Goal: Answer question/provide support

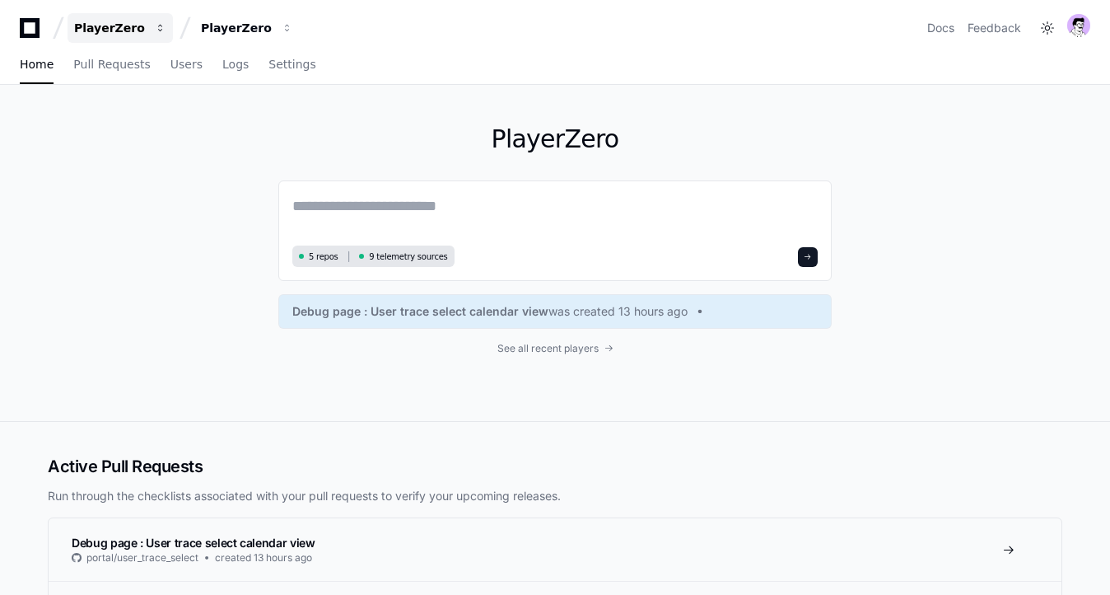
click at [133, 37] on button "PlayerZero" at bounding box center [120, 28] width 105 height 30
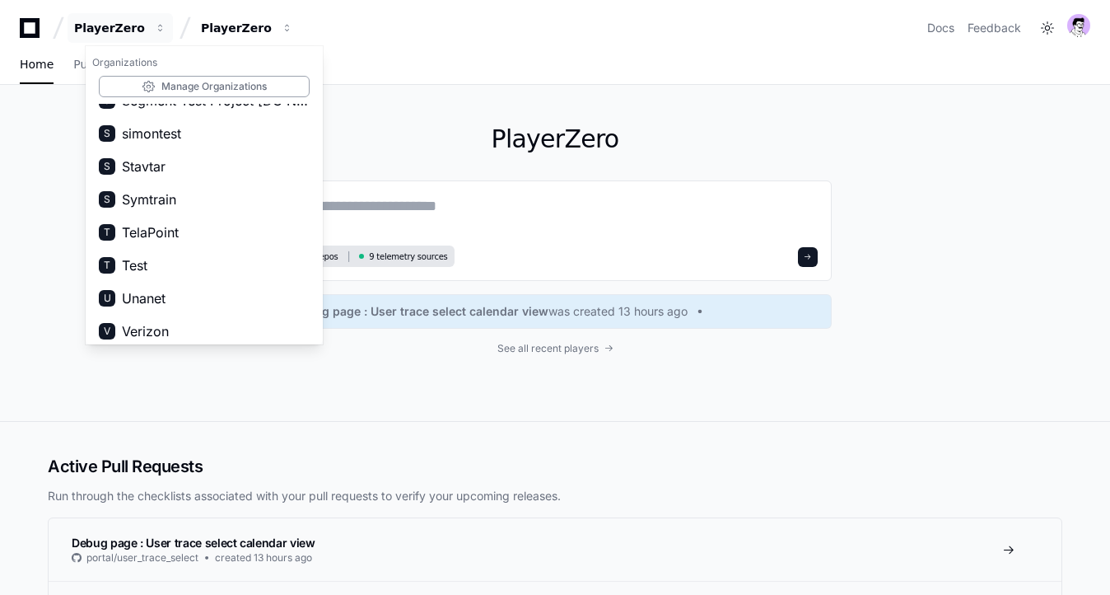
scroll to position [1608, 0]
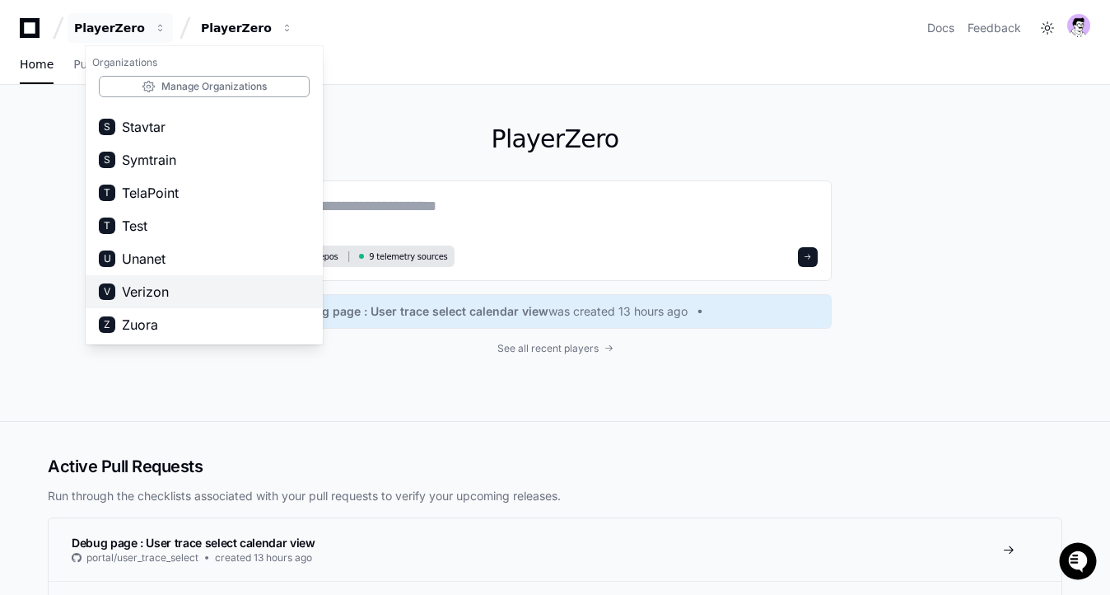
click at [154, 283] on span "Verizon" at bounding box center [145, 292] width 47 height 20
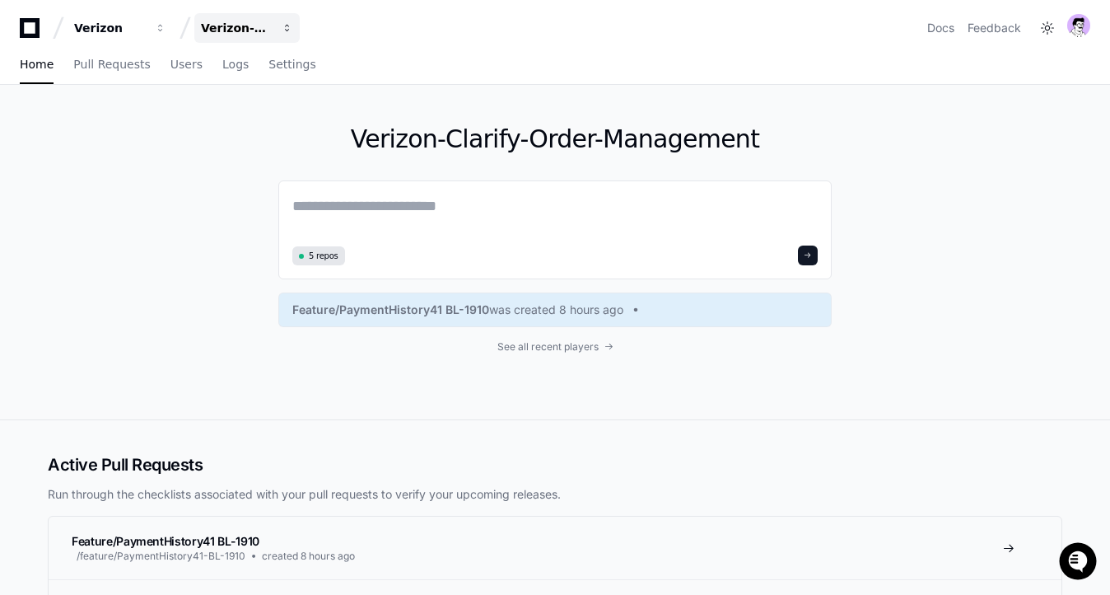
click at [251, 37] on button "Verizon-Clarify-Order-Management" at bounding box center [246, 28] width 105 height 30
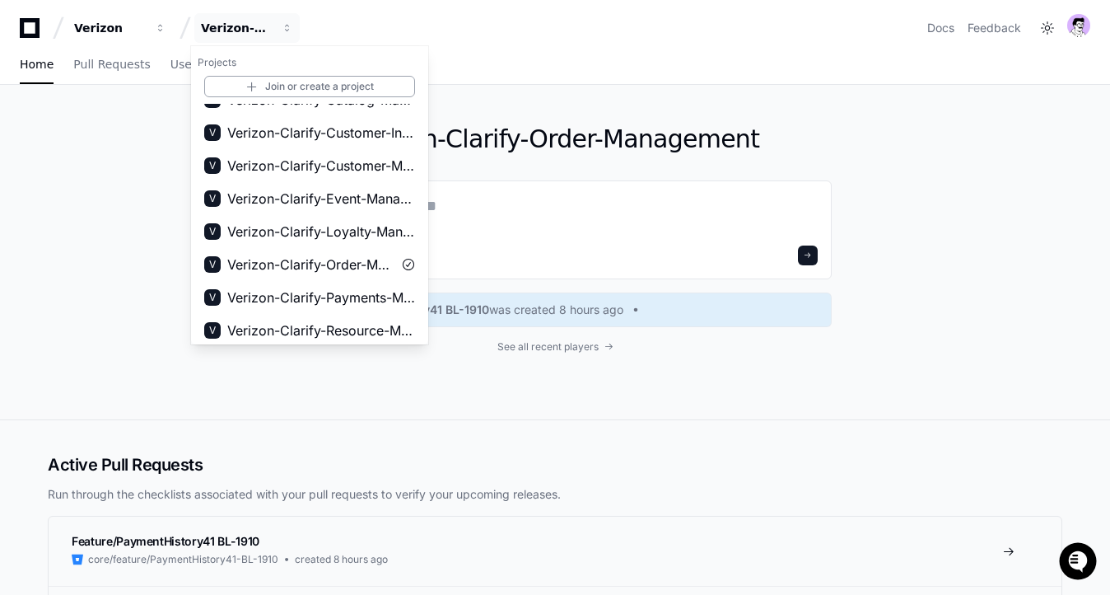
scroll to position [153, 0]
click at [333, 270] on span "Verizon-Clarify-Order-Management" at bounding box center [309, 264] width 165 height 20
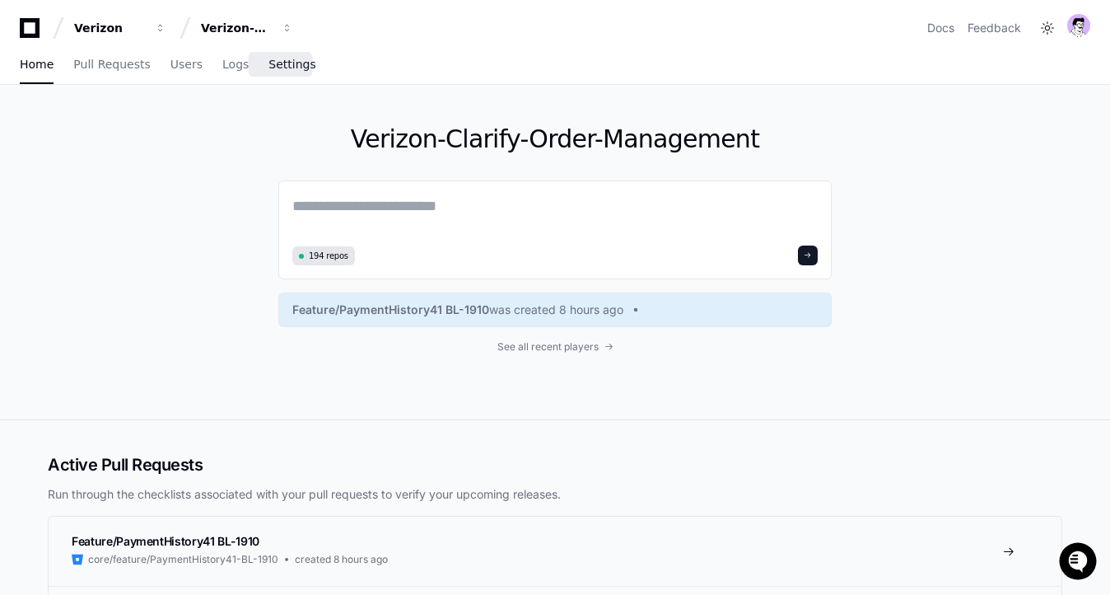
click at [279, 55] on link "Settings" at bounding box center [291, 65] width 47 height 38
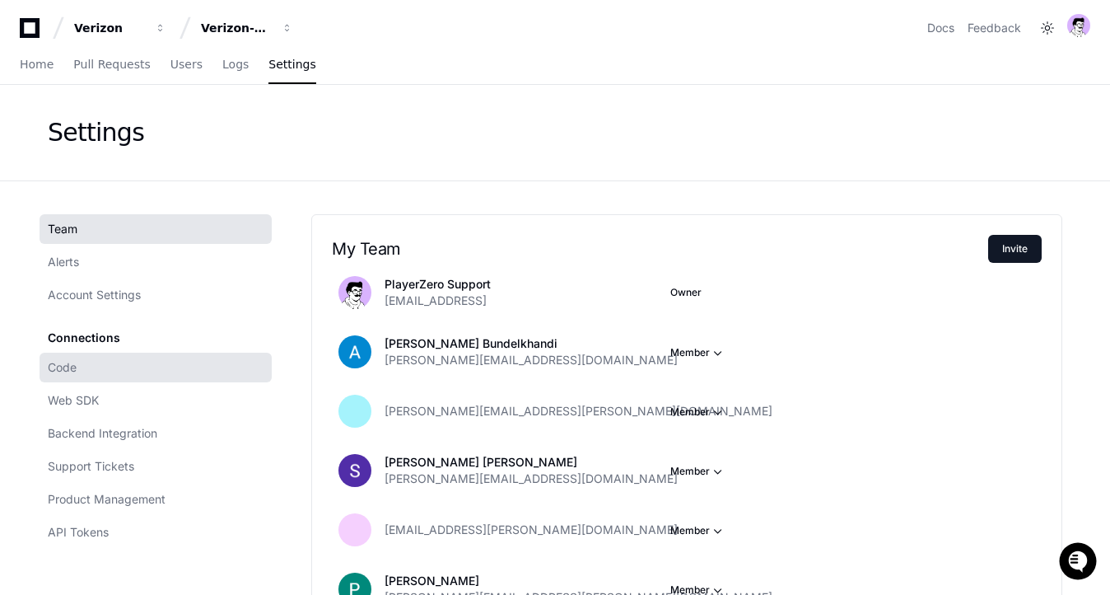
click at [59, 364] on span "Code" at bounding box center [62, 367] width 29 height 16
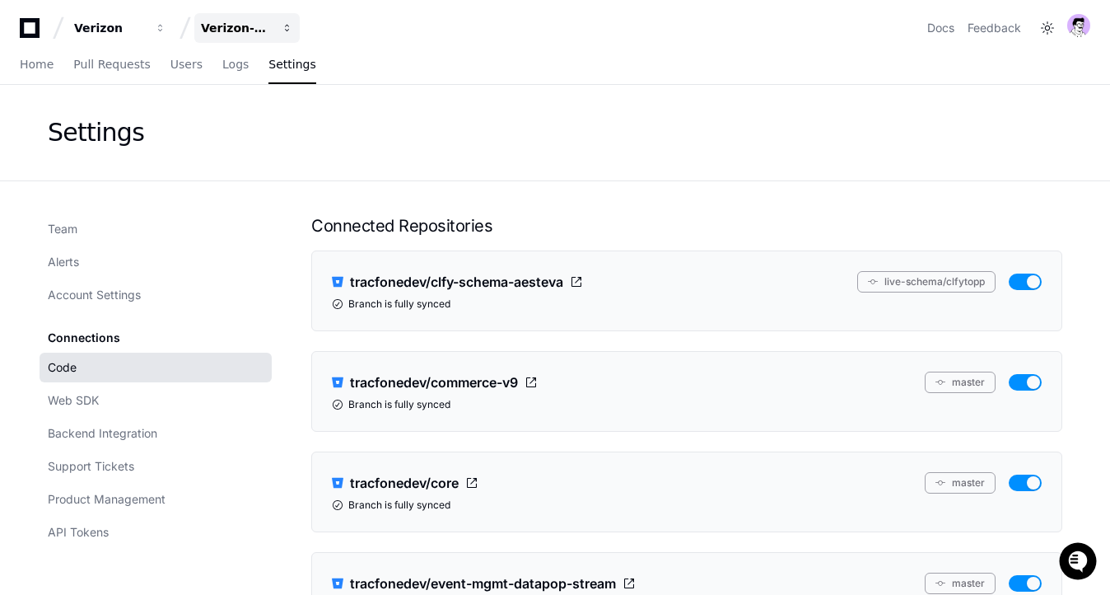
click at [244, 20] on div "Verizon-Clarify-Order-Management" at bounding box center [236, 28] width 71 height 16
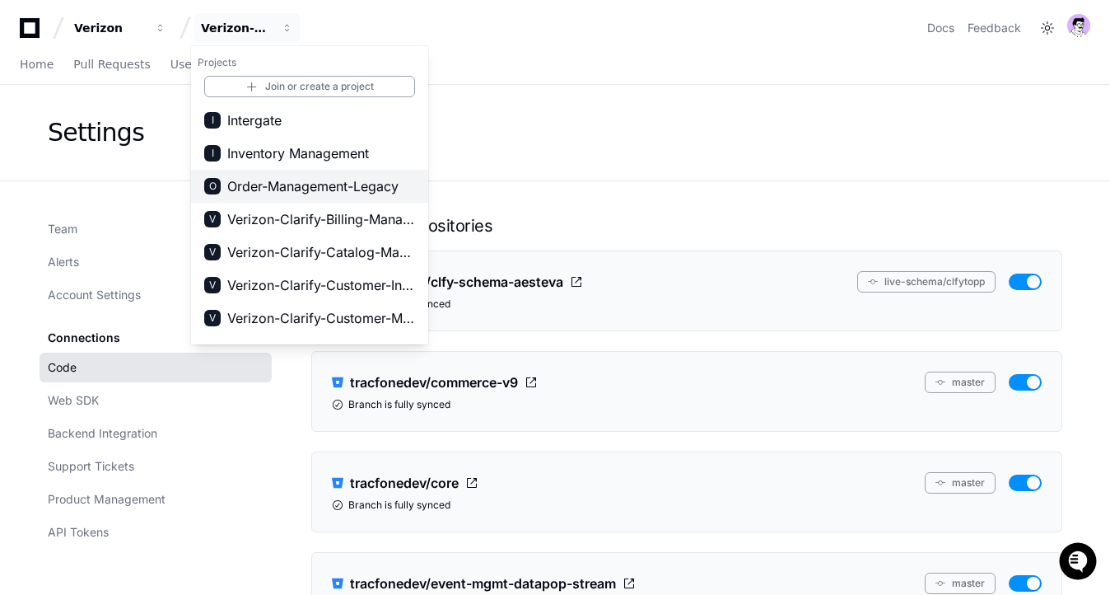
click at [347, 181] on span "Order-Management-Legacy" at bounding box center [312, 186] width 171 height 20
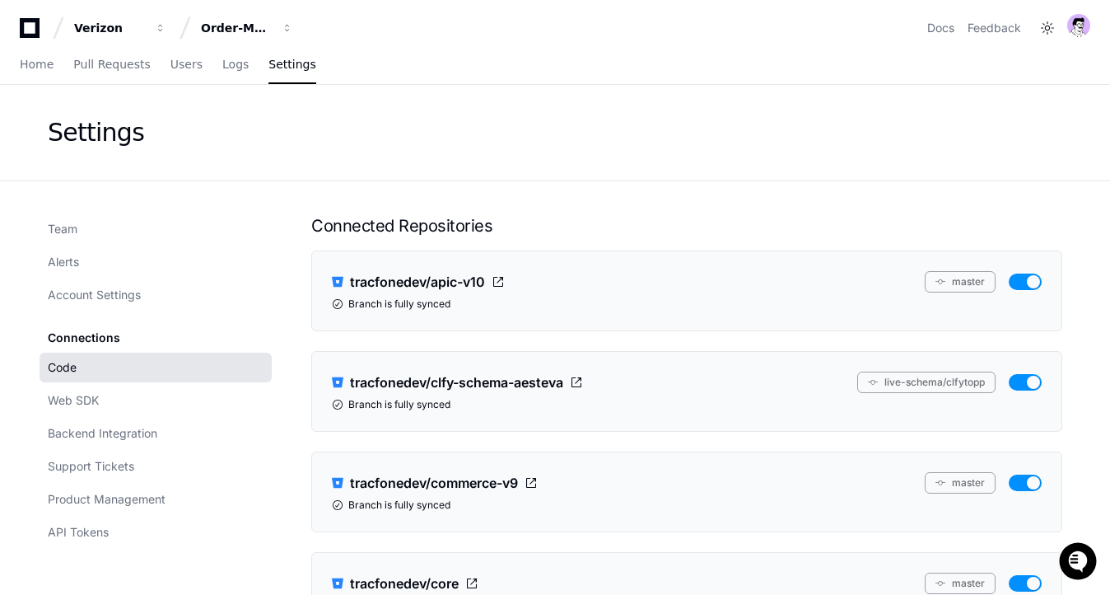
click at [734, 147] on div "Settings" at bounding box center [555, 133] width 1015 height 30
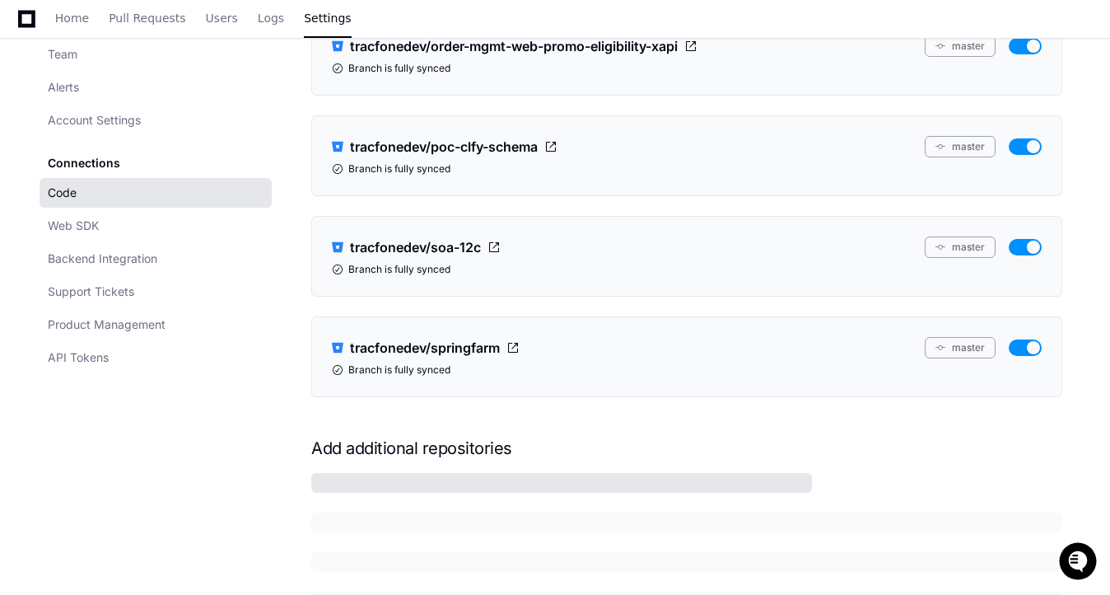
scroll to position [19197, 0]
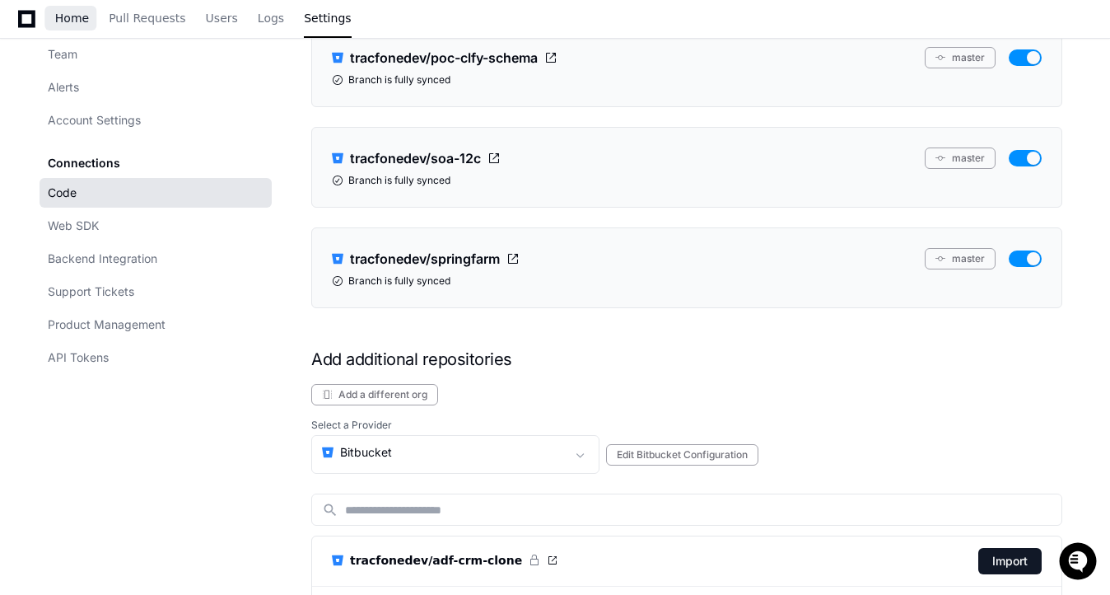
click at [56, 21] on span "Home" at bounding box center [72, 18] width 34 height 10
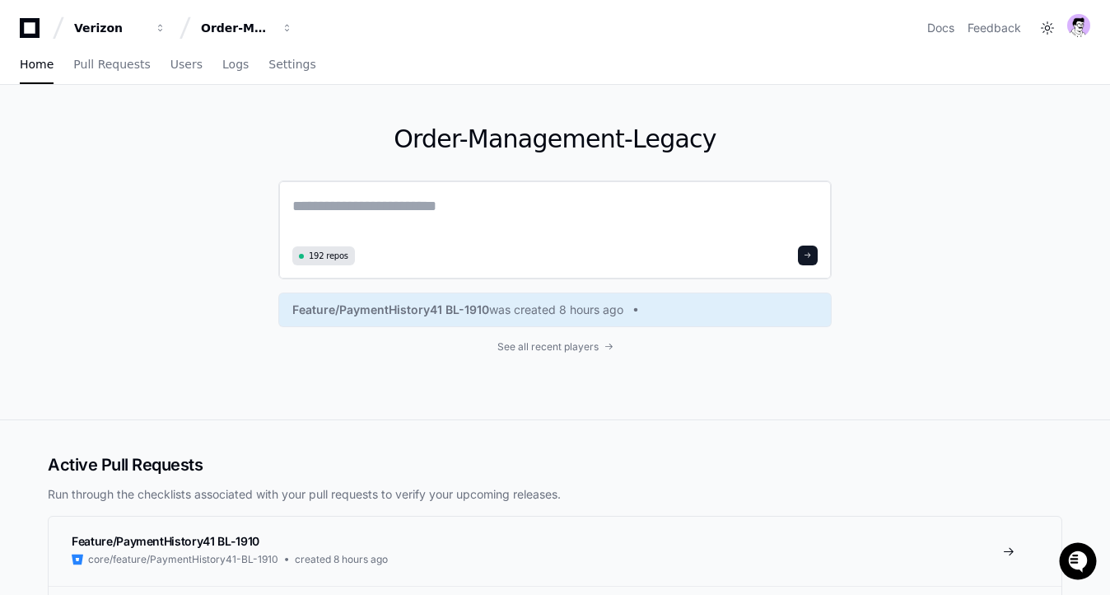
click at [590, 259] on div "192 repos" at bounding box center [554, 255] width 525 height 20
click at [319, 234] on textarea at bounding box center [554, 217] width 525 height 46
click at [319, 250] on span "192 repos" at bounding box center [329, 256] width 40 height 12
click at [279, 56] on link "Settings" at bounding box center [291, 65] width 47 height 38
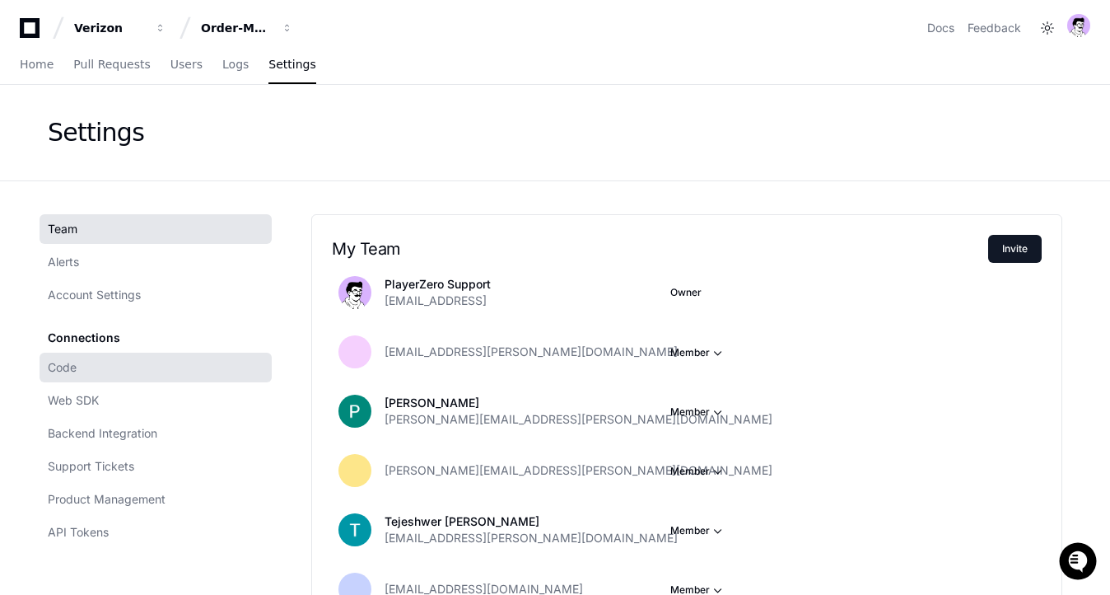
click at [85, 381] on link "Code" at bounding box center [156, 367] width 232 height 30
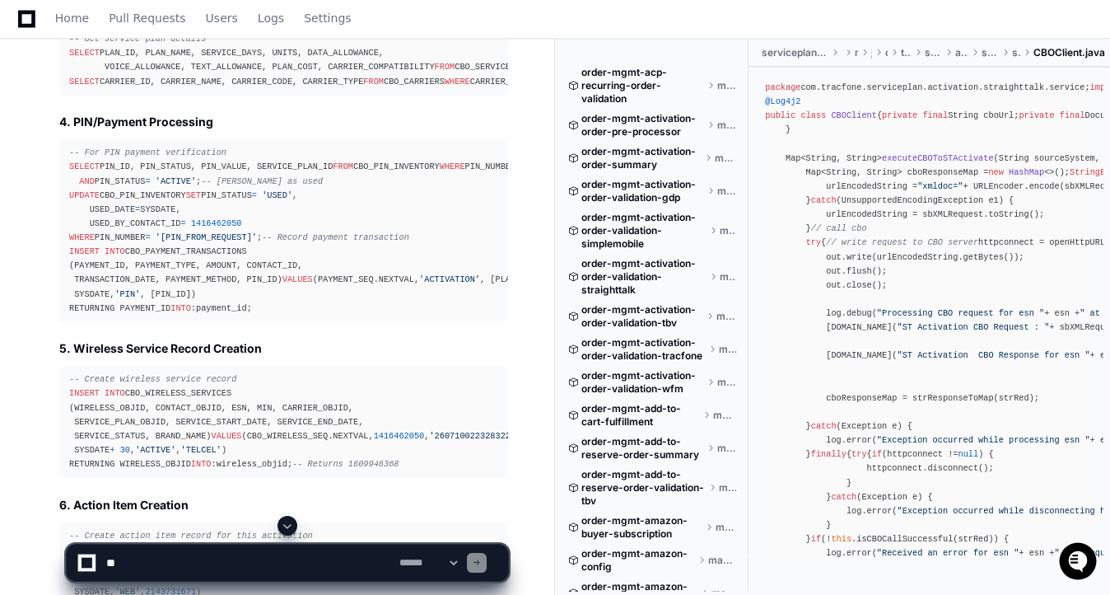
scroll to position [7465, 0]
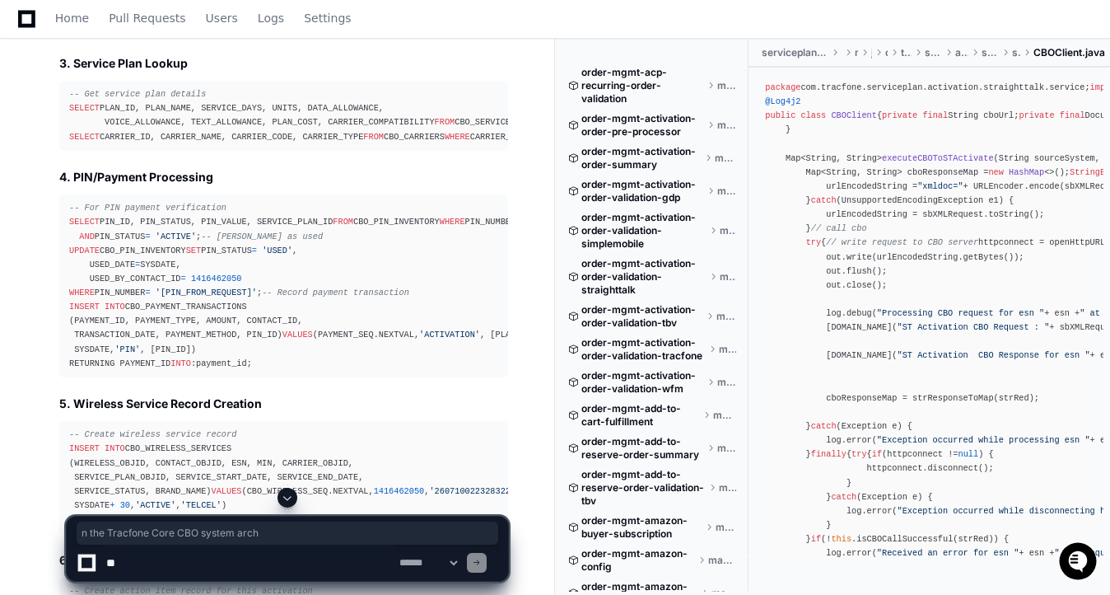
drag, startPoint x: 105, startPoint y: 307, endPoint x: 331, endPoint y: 306, distance: 225.7
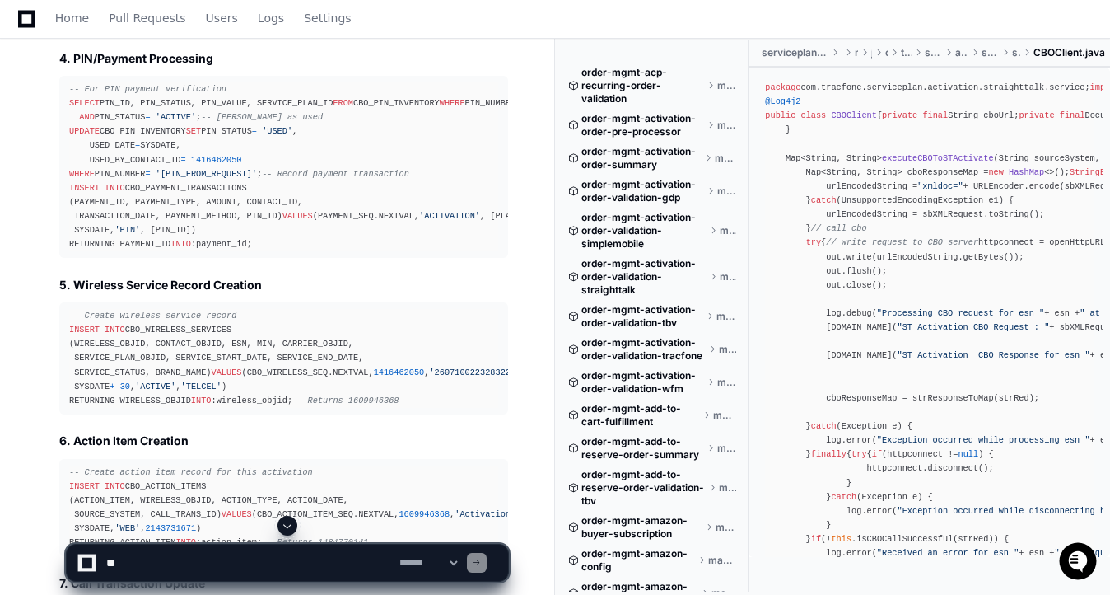
scroll to position [8026, 0]
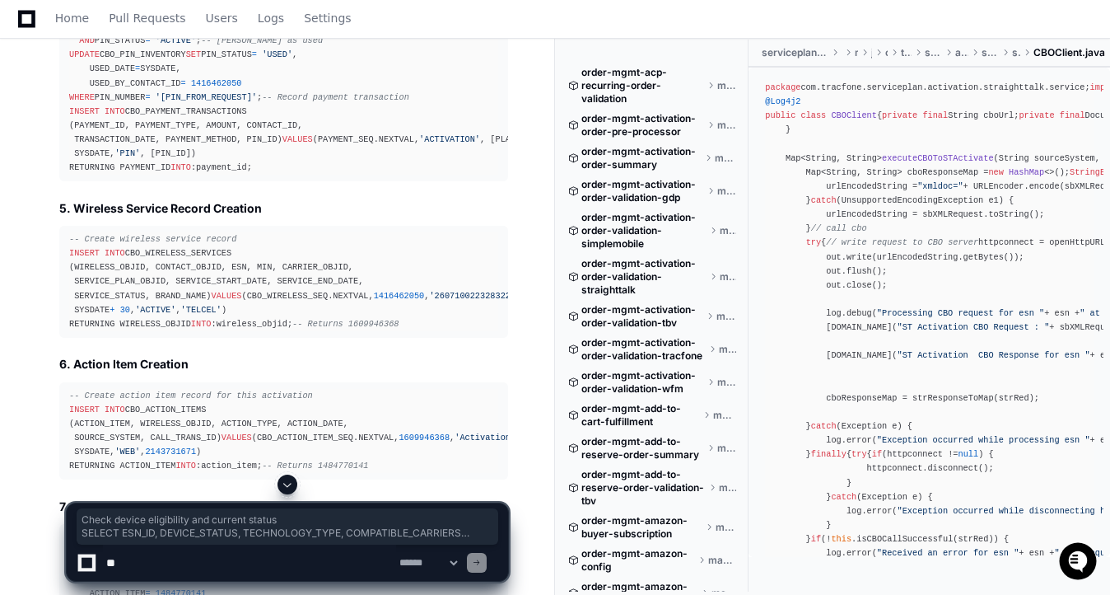
drag, startPoint x: 84, startPoint y: 315, endPoint x: 326, endPoint y: 441, distance: 272.9
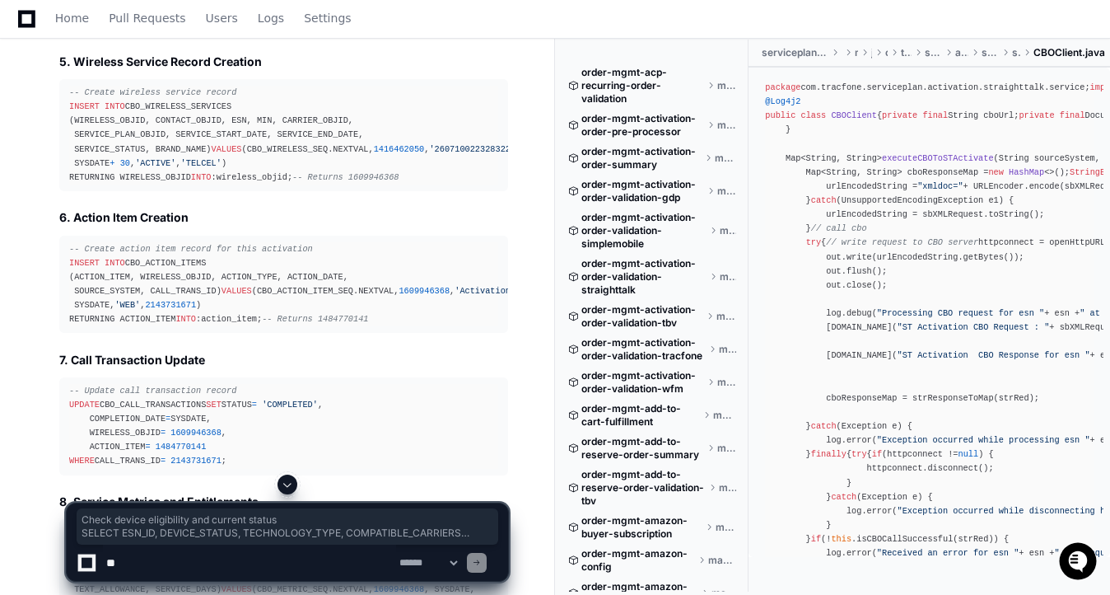
scroll to position [8161, 0]
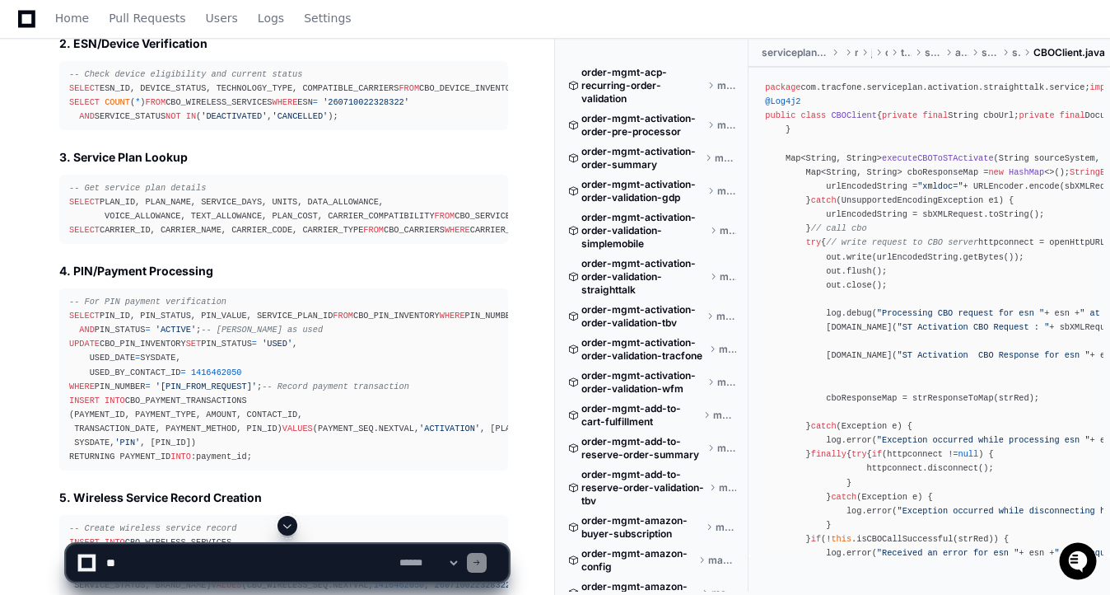
scroll to position [7690, 0]
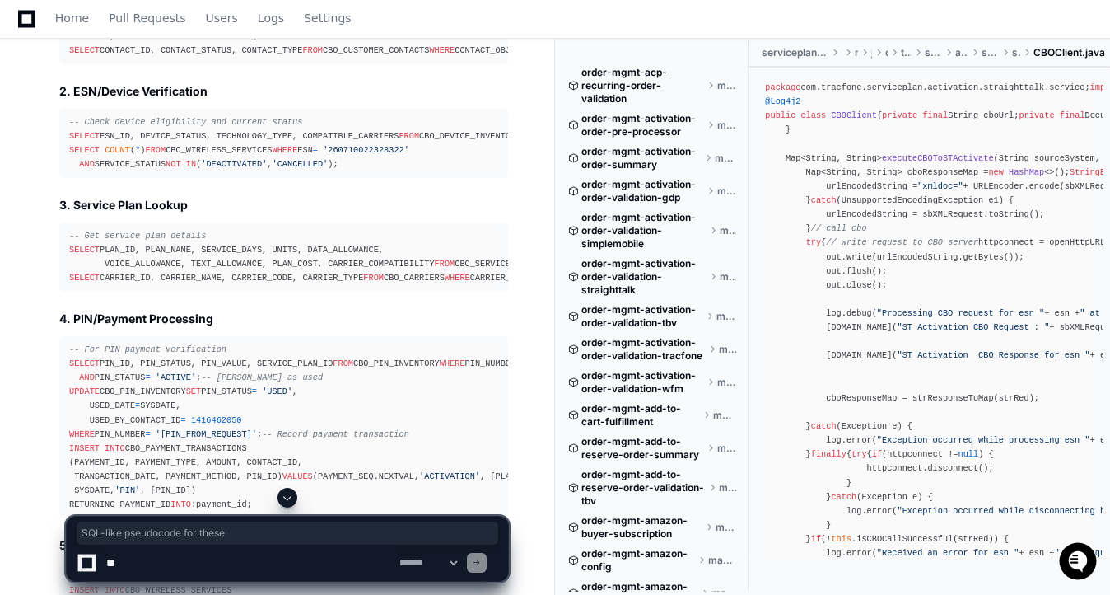
drag, startPoint x: 137, startPoint y: 386, endPoint x: 313, endPoint y: 386, distance: 176.2
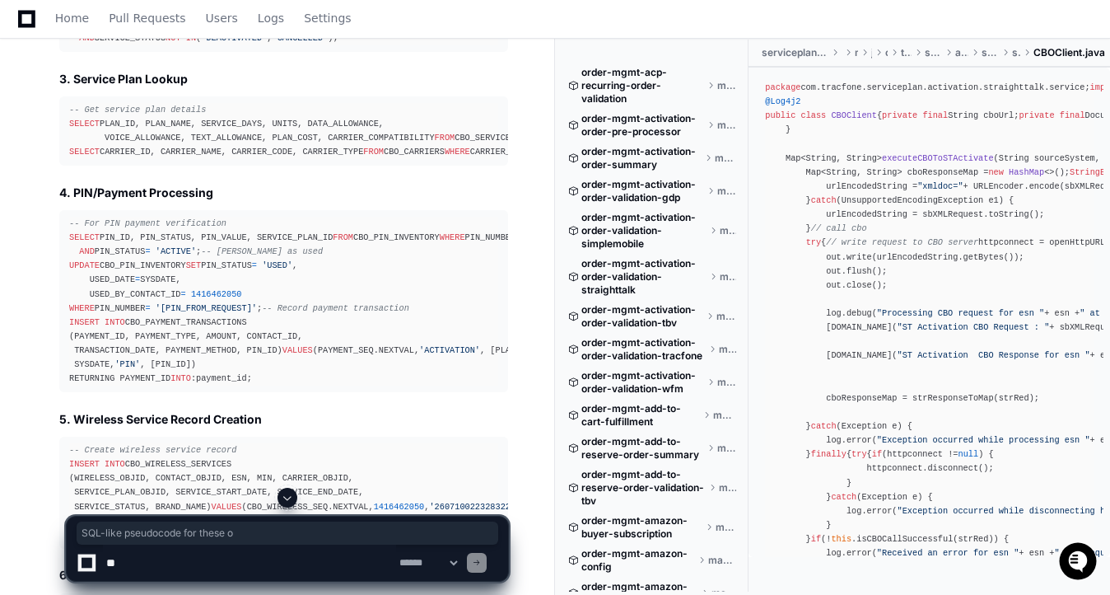
scroll to position [7797, 0]
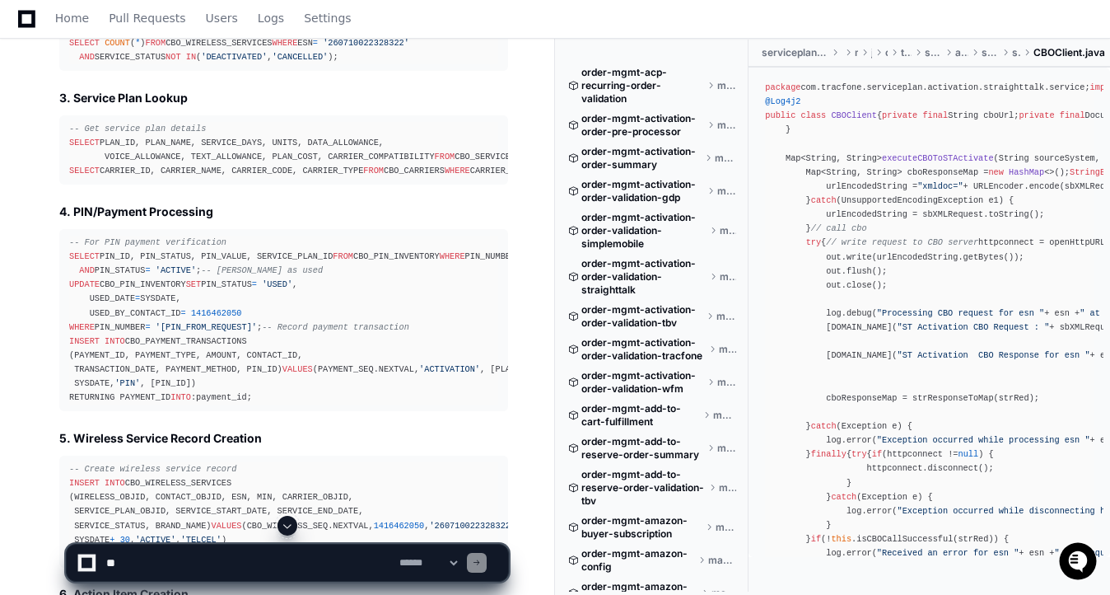
click at [222, 564] on textarea at bounding box center [249, 562] width 293 height 36
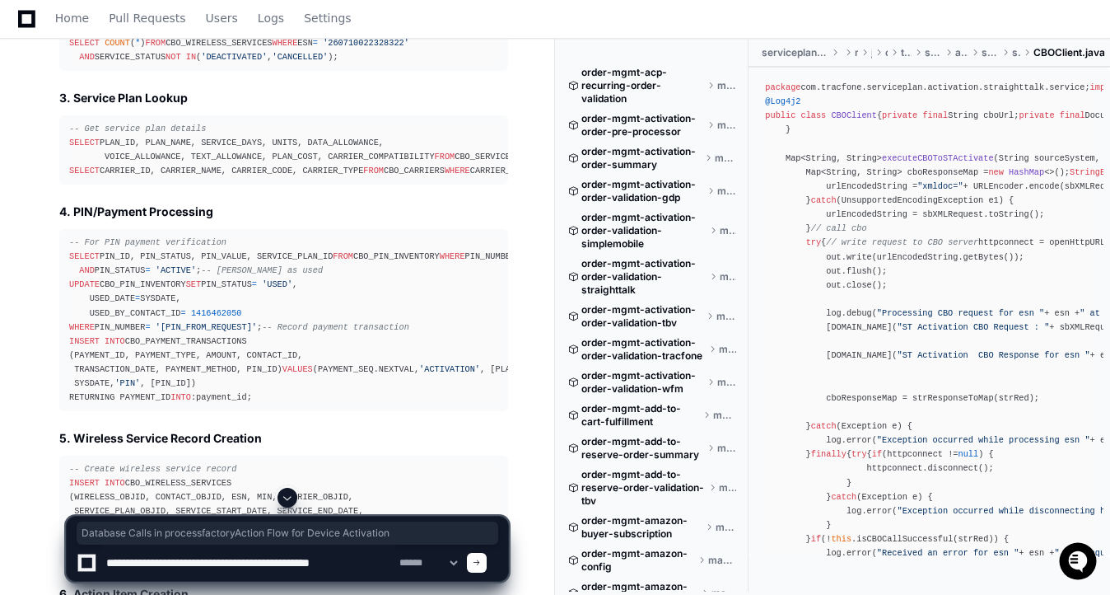
drag, startPoint x: 57, startPoint y: 324, endPoint x: 488, endPoint y: 321, distance: 431.6
click at [488, 321] on div "Thinking The user is asking for the specific database calls that would be made …" at bounding box center [267, 414] width 482 height 2029
click at [363, 565] on textarea at bounding box center [249, 562] width 293 height 36
click at [345, 564] on textarea at bounding box center [249, 562] width 293 height 36
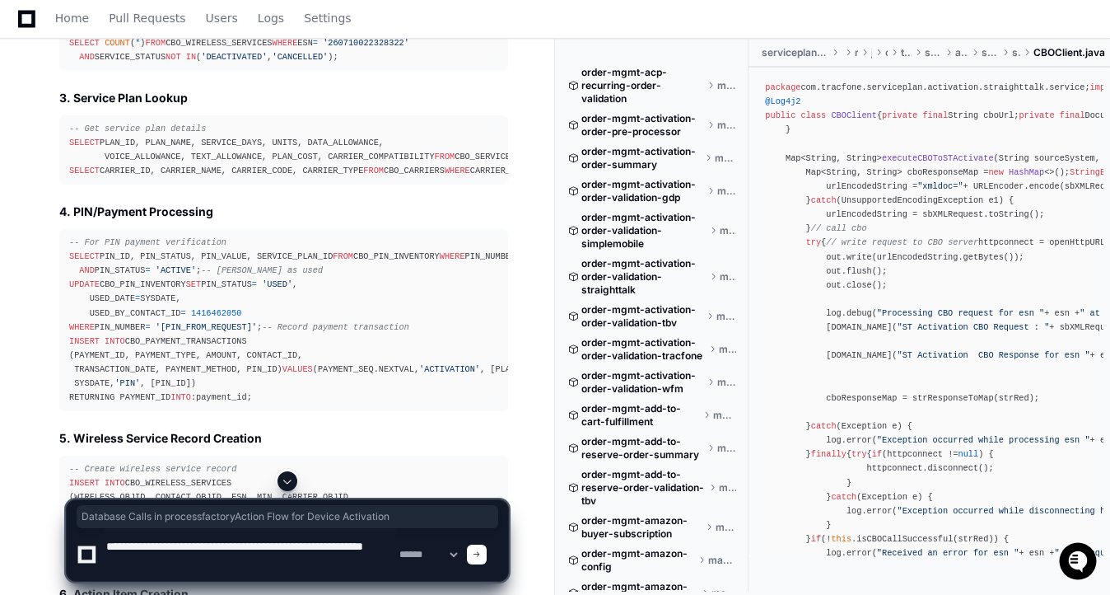
click at [237, 570] on textarea at bounding box center [249, 554] width 293 height 53
type textarea "**********"
click at [481, 550] on span at bounding box center [477, 554] width 8 height 8
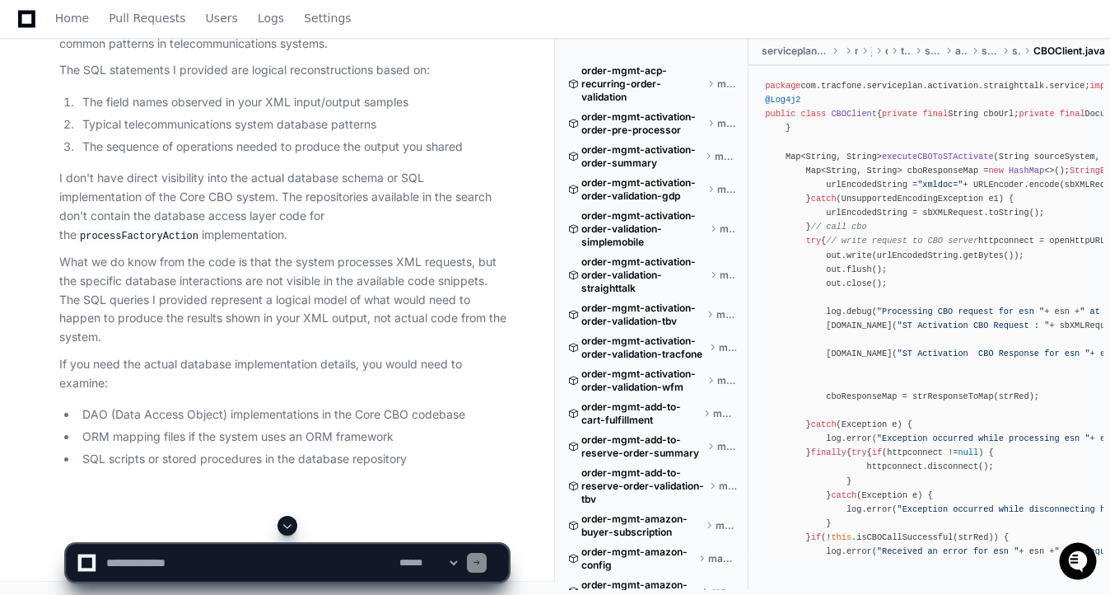
scroll to position [9820, 0]
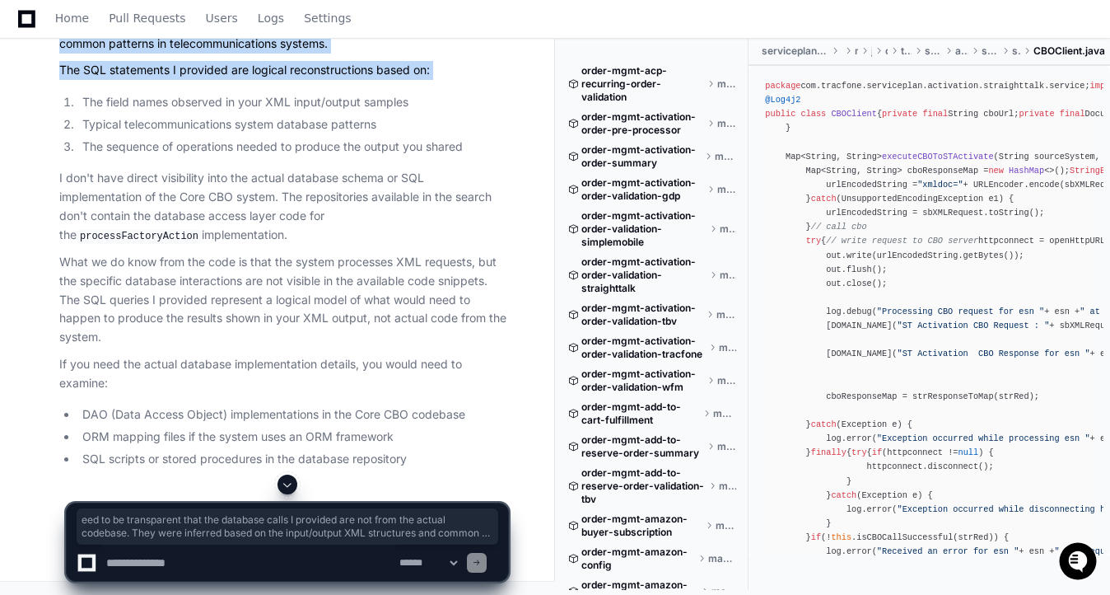
drag, startPoint x: 452, startPoint y: 396, endPoint x: 72, endPoint y: 312, distance: 388.8
click at [72, 312] on article "I need to be transparent that the database calls I provided are not from the ac…" at bounding box center [283, 232] width 449 height 471
click at [74, 53] on p "I need to be transparent that the database calls I provided are not from the ac…" at bounding box center [283, 25] width 449 height 56
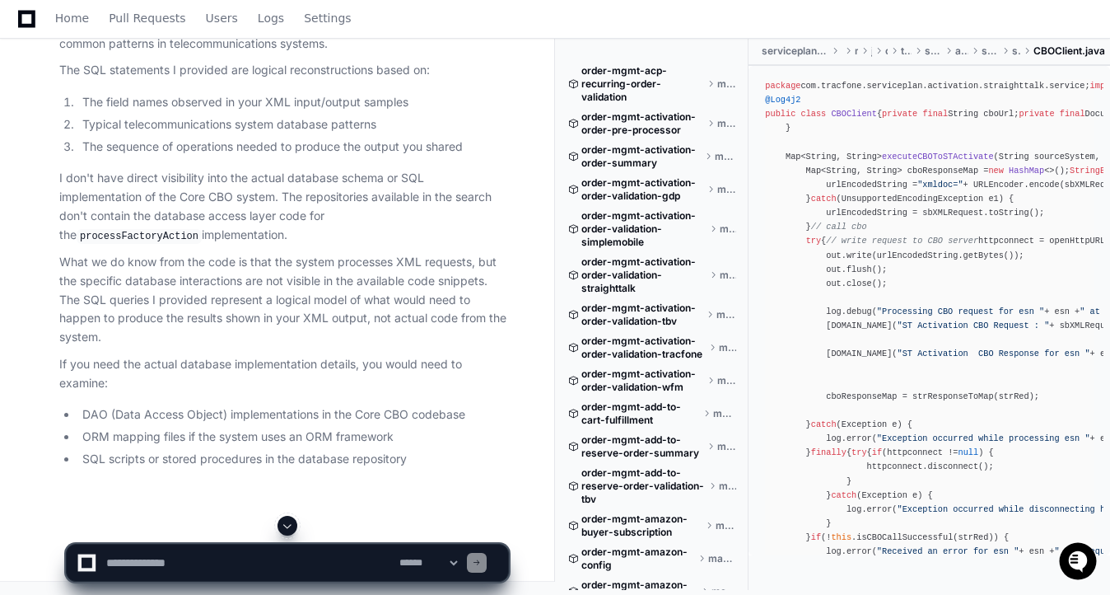
scroll to position [9837, 0]
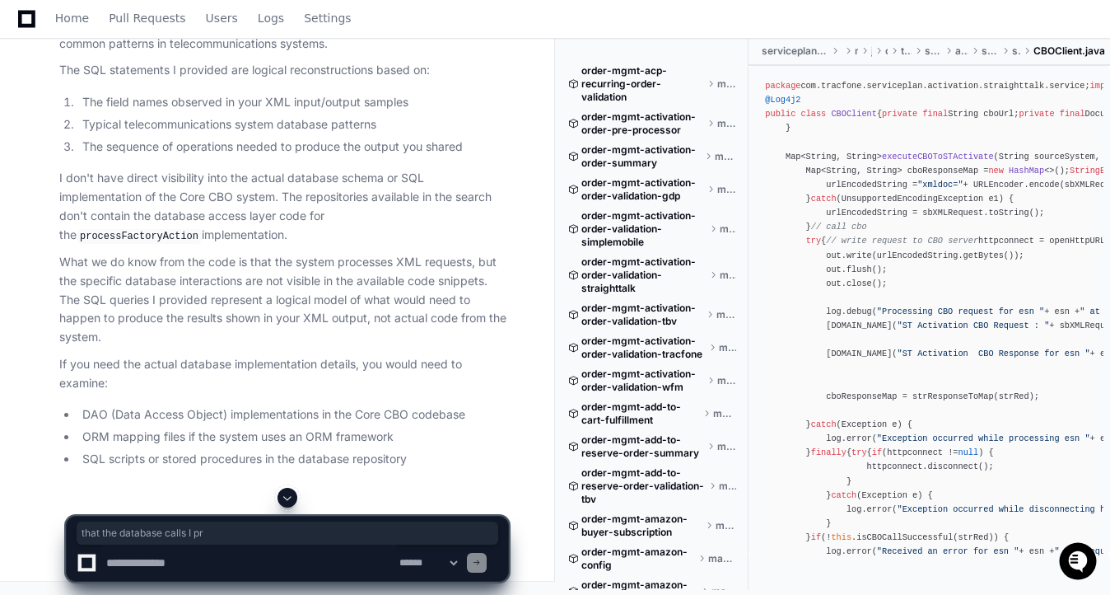
drag, startPoint x: 194, startPoint y: 299, endPoint x: 334, endPoint y: 301, distance: 140.8
click at [334, 53] on p "I need to be transparent that the database calls I provided are not from the ac…" at bounding box center [283, 25] width 449 height 56
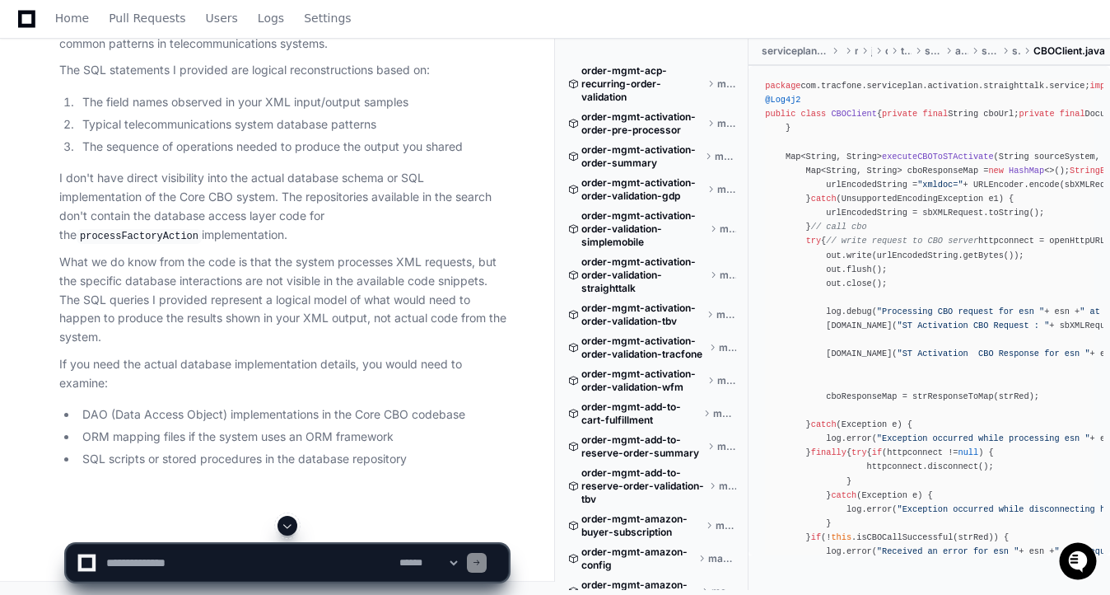
scroll to position [10013, 0]
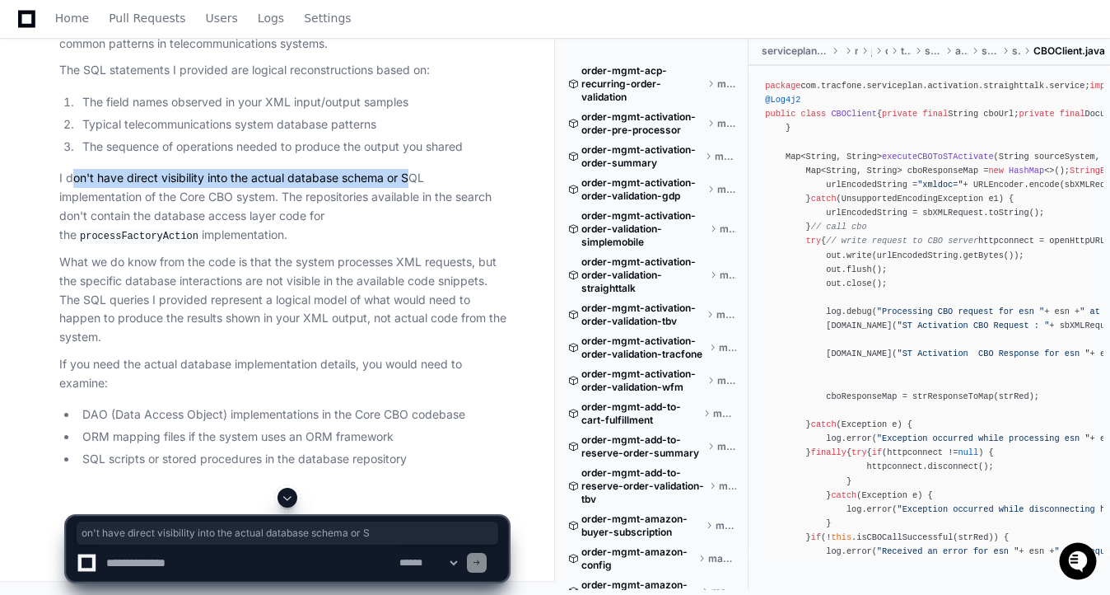
drag, startPoint x: 73, startPoint y: 292, endPoint x: 408, endPoint y: 297, distance: 335.2
click at [408, 245] on p "I don't have direct visibility into the actual database schema or SQL implement…" at bounding box center [283, 207] width 449 height 76
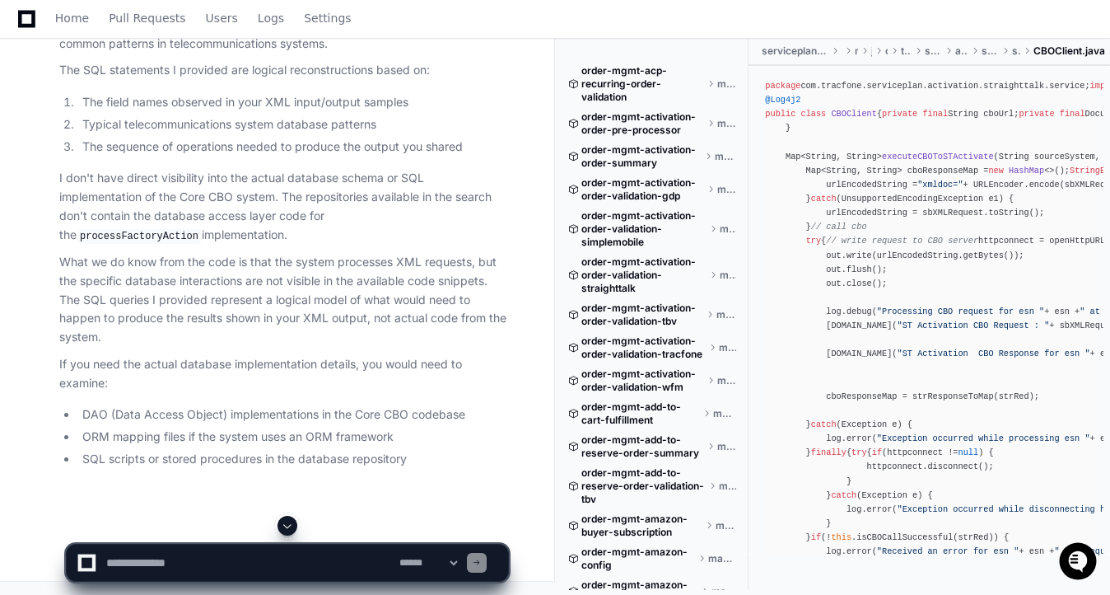
scroll to position [10019, 0]
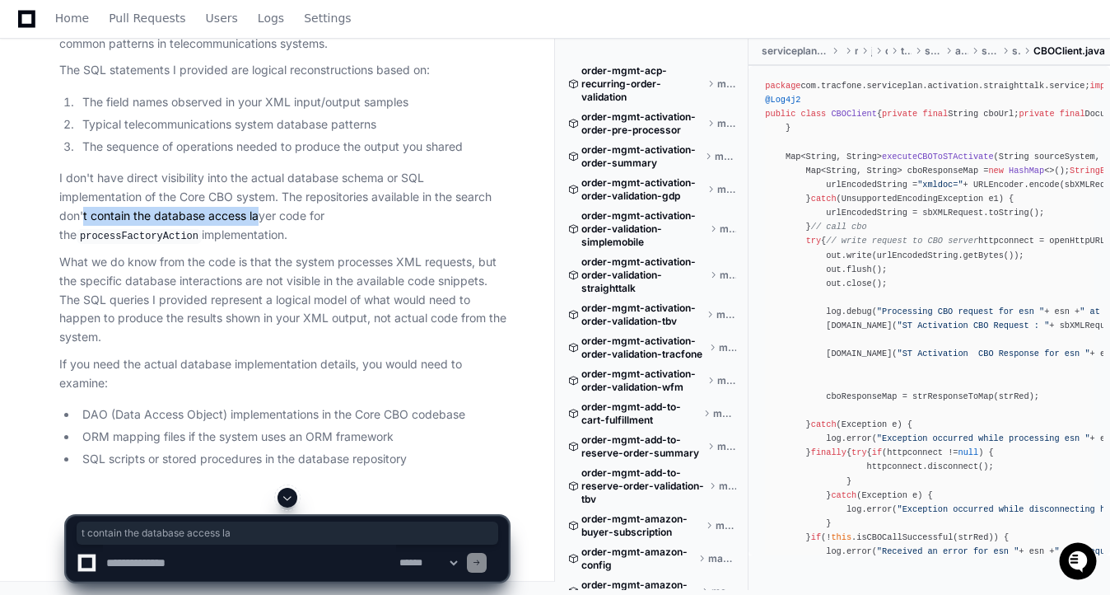
drag, startPoint x: 84, startPoint y: 322, endPoint x: 260, endPoint y: 322, distance: 176.2
click at [260, 245] on p "I don't have direct visibility into the actual database schema or SQL implement…" at bounding box center [283, 207] width 449 height 76
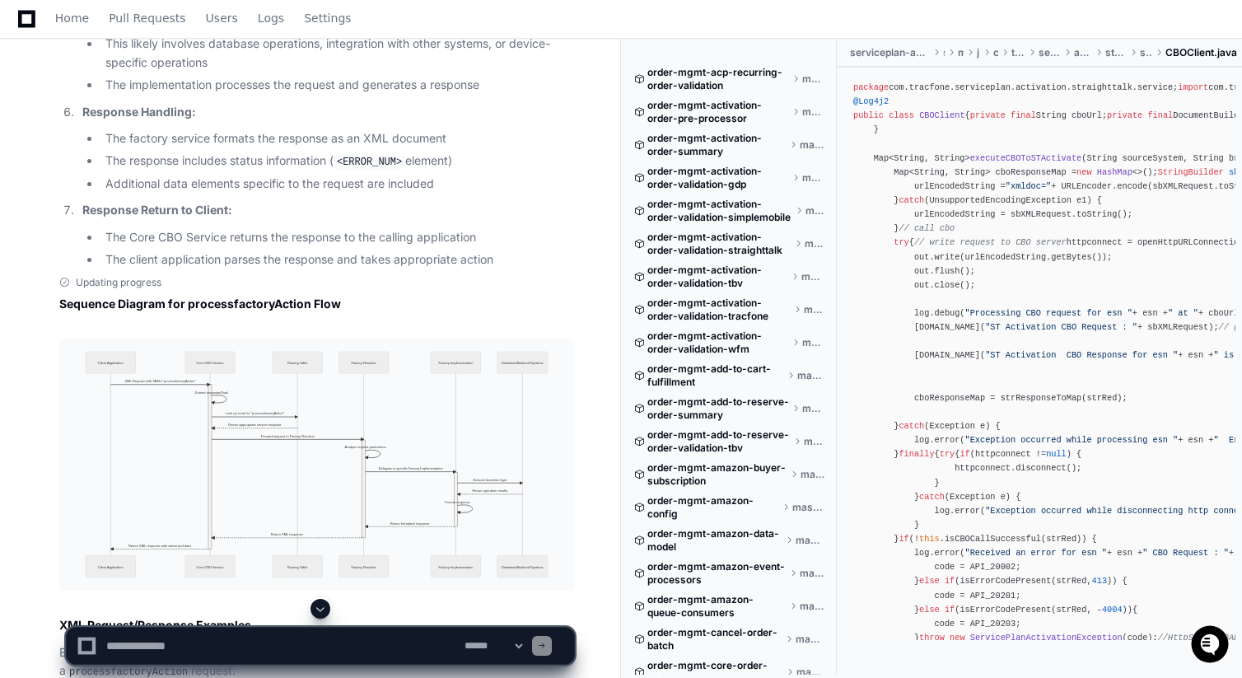
scroll to position [1790, 0]
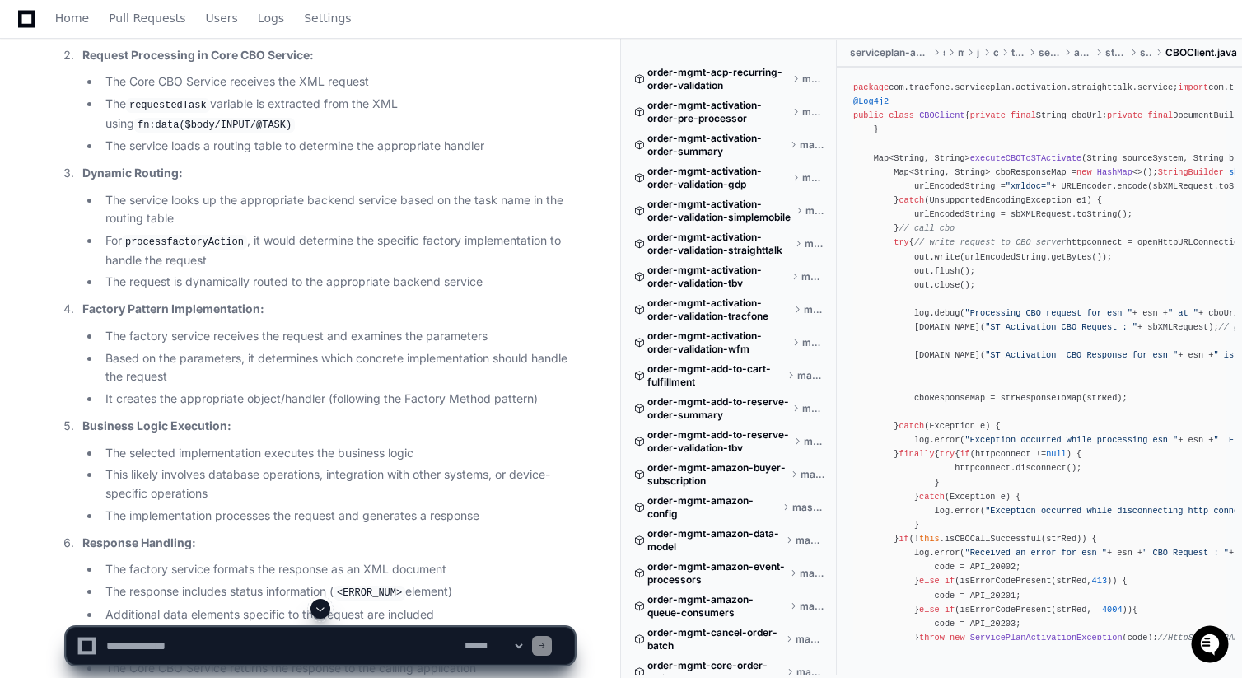
click at [20, 14] on icon at bounding box center [26, 18] width 17 height 17
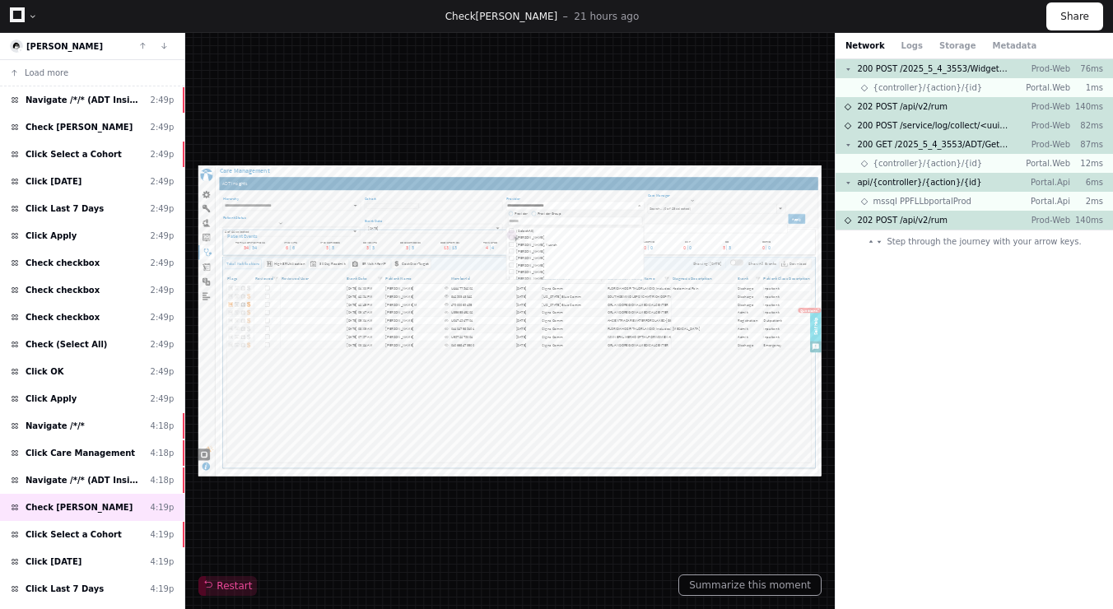
type input "**********"
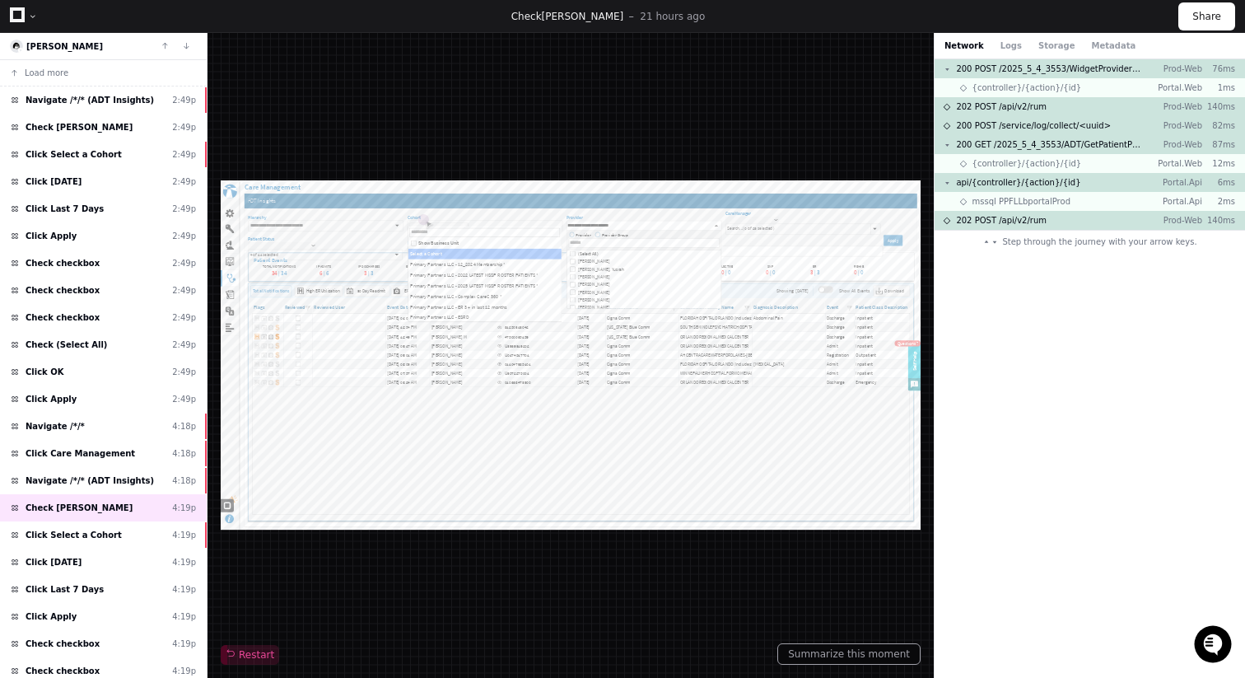
type input "**********"
click at [114, 474] on span "Navigate /*/* (ADT Insights)" at bounding box center [90, 480] width 128 height 12
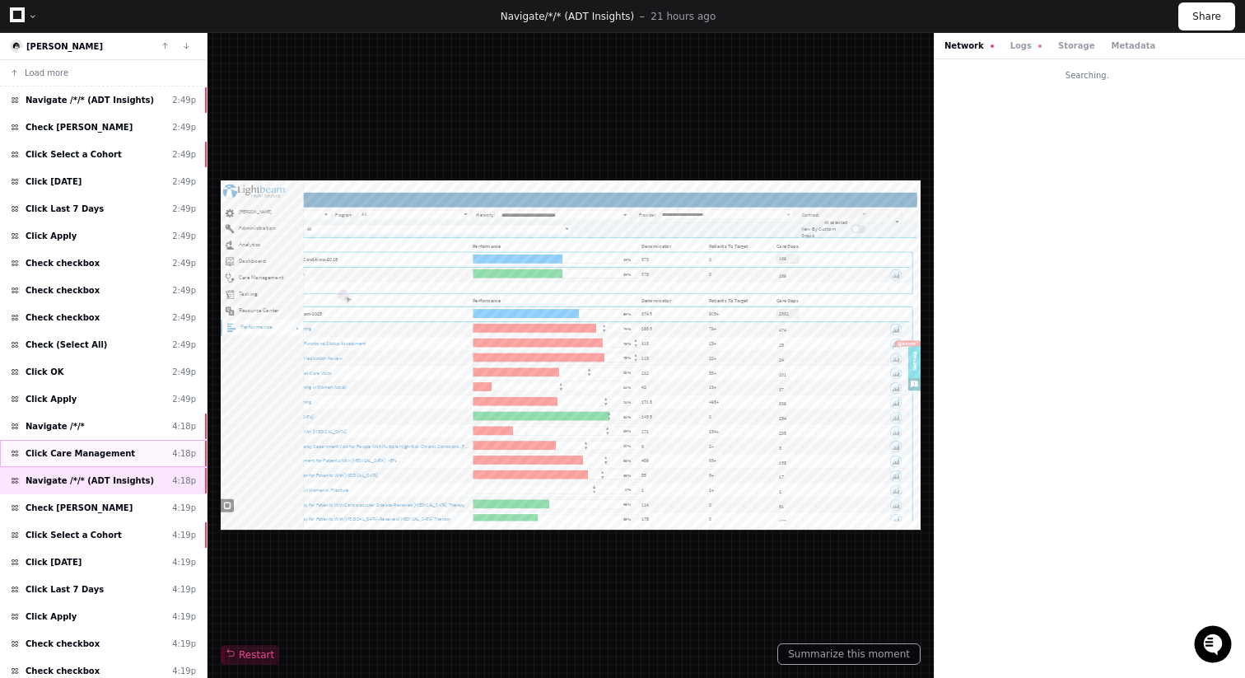
click at [112, 459] on span "Click Care Management" at bounding box center [81, 453] width 110 height 12
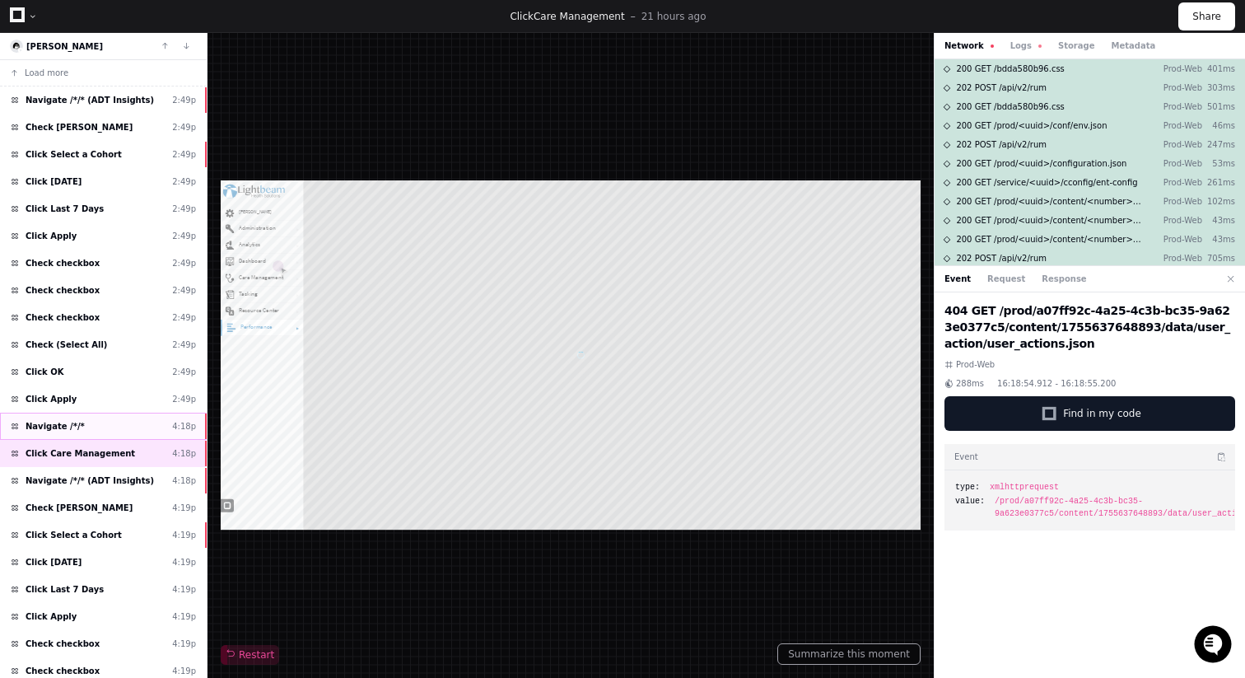
click at [110, 433] on div "Navigate /*/* 4:18p" at bounding box center [103, 426] width 207 height 27
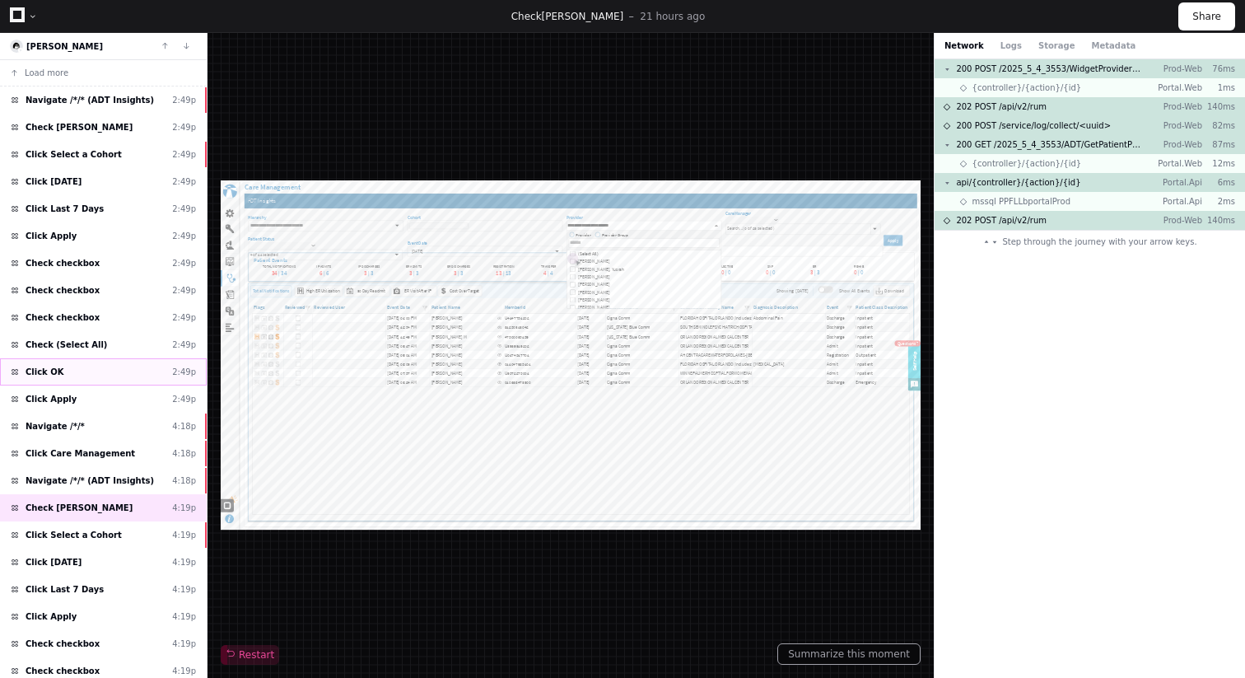
type input "**********"
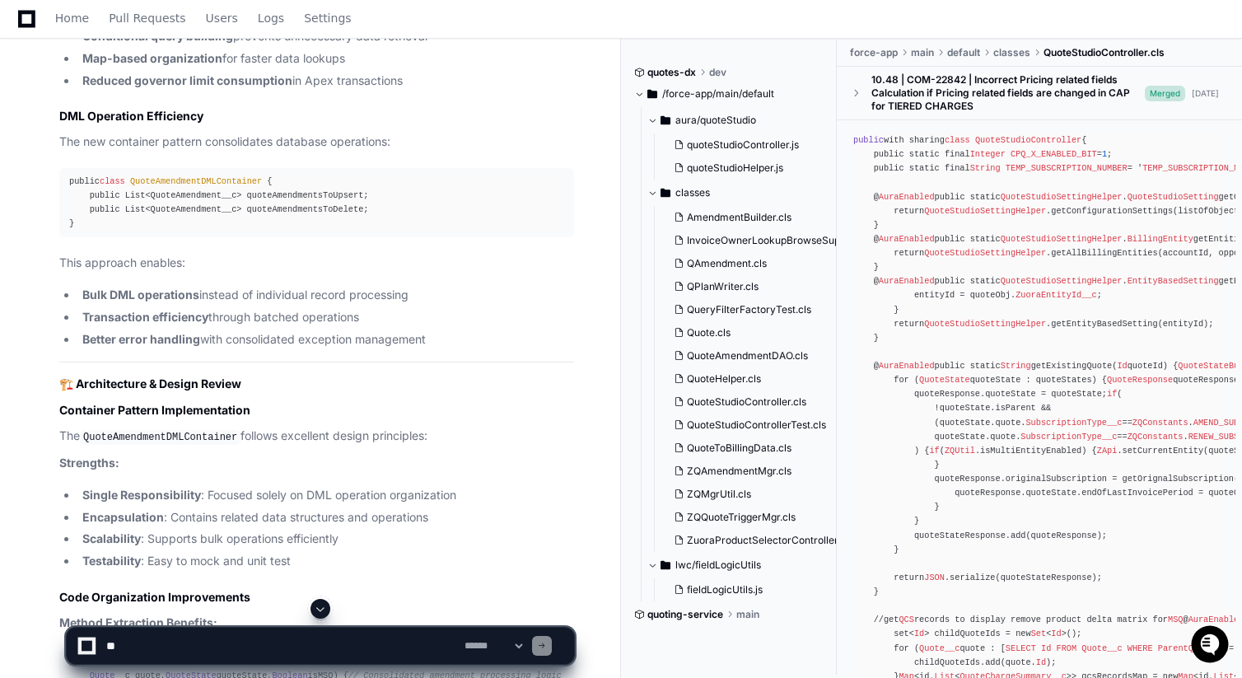
scroll to position [4670, 0]
